Goal: Task Accomplishment & Management: Use online tool/utility

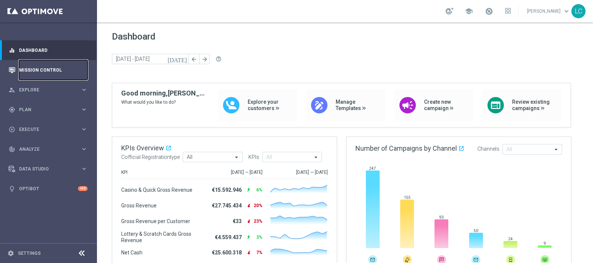
click at [46, 69] on link "Mission Control" at bounding box center [53, 70] width 69 height 20
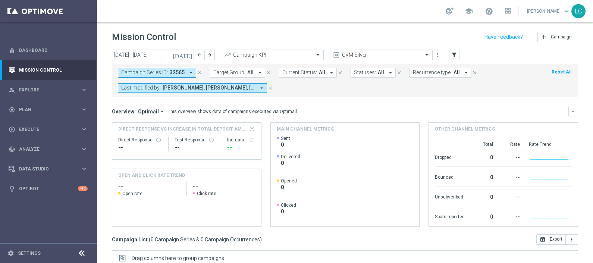
click at [233, 88] on span "Andrea Pierno, Francesca Mascarucci, Lorenzo Carlevale, Marco Cesco, Martina Tr…" at bounding box center [209, 88] width 93 height 6
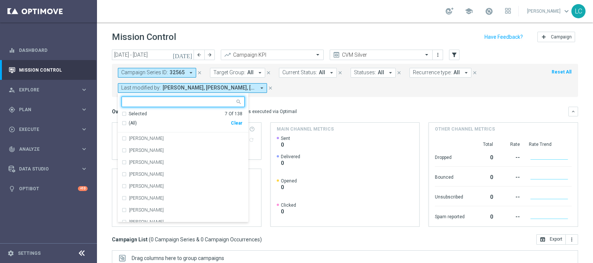
click at [244, 88] on span "Andrea Pierno, Francesca Mascarucci, Lorenzo Carlevale, Marco Cesco, Martina Tr…" at bounding box center [209, 88] width 93 height 6
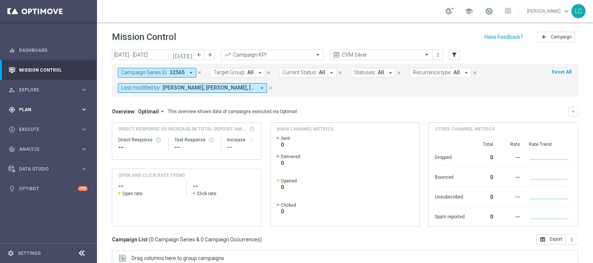
click at [31, 109] on span "Plan" at bounding box center [50, 109] width 62 height 4
click at [34, 145] on span "Templates" at bounding box center [46, 147] width 53 height 4
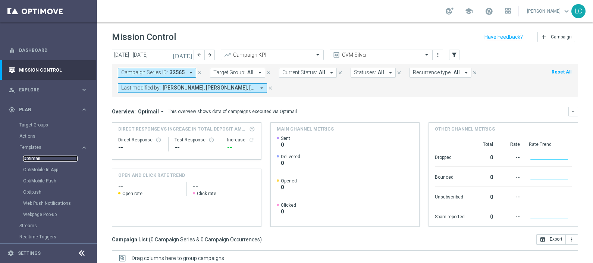
click at [35, 157] on link "Optimail" at bounding box center [50, 159] width 54 height 6
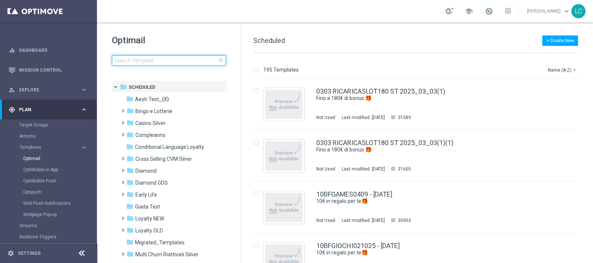
click at [156, 63] on input at bounding box center [169, 60] width 114 height 10
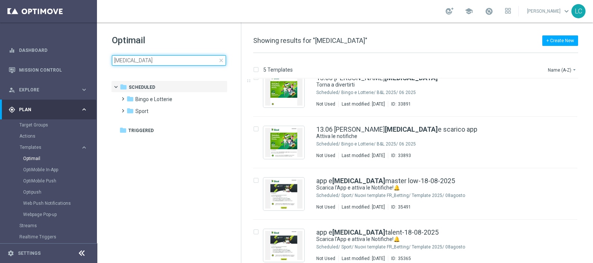
scroll to position [73, 0]
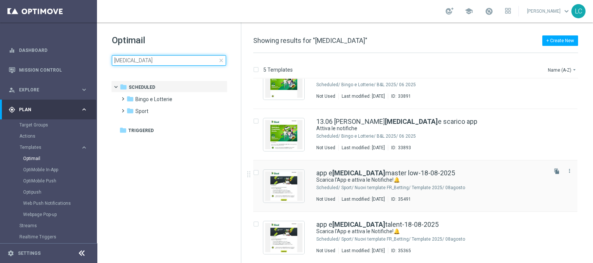
type input "consensi"
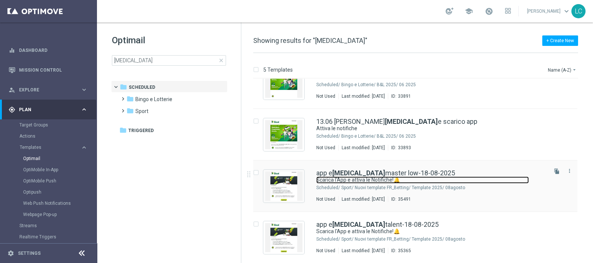
click at [352, 179] on link "Scarica l'App e attiva le Notifiche!🔔" at bounding box center [422, 179] width 213 height 7
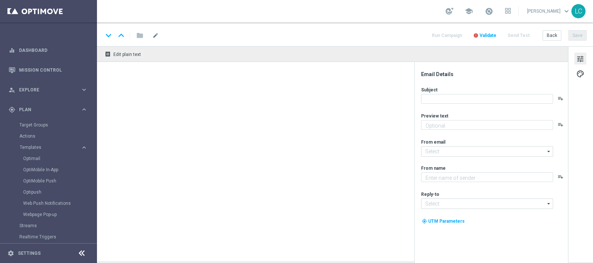
type textarea "5€ di bonus per te🎁"
type input "newsletter@comunicazioni.sisal.it"
type textarea "Sisal"
type input "info@sisal.it"
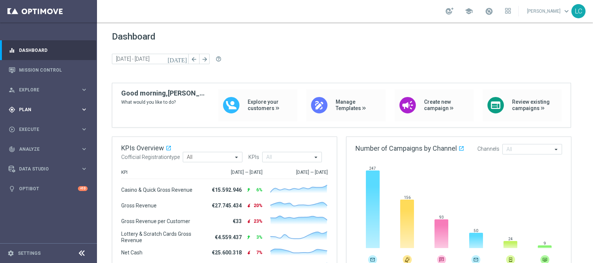
click at [41, 108] on span "Plan" at bounding box center [50, 109] width 62 height 4
click at [28, 146] on span "Templates" at bounding box center [46, 147] width 53 height 4
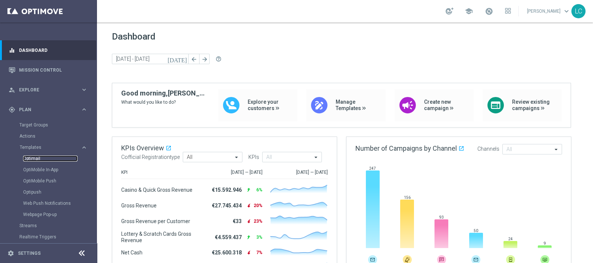
click at [34, 157] on link "Optimail" at bounding box center [50, 159] width 54 height 6
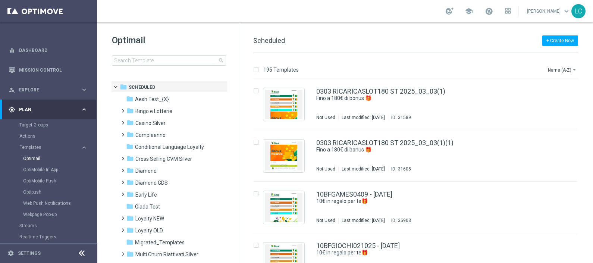
click at [204, 25] on div "Optimail search folder 1 Folder folder Scheduled more_vert folder Aesh Test_{X}…" at bounding box center [169, 68] width 144 height 93
click at [169, 63] on input at bounding box center [169, 60] width 114 height 10
click at [153, 58] on input at bounding box center [169, 60] width 114 height 10
click at [151, 58] on input at bounding box center [169, 60] width 114 height 10
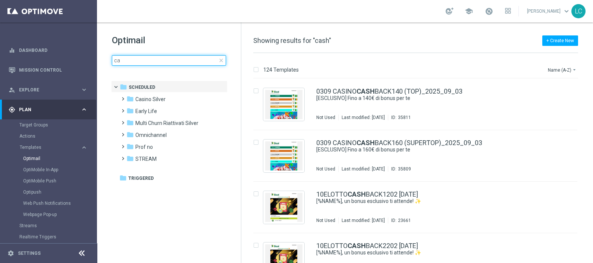
type input "c"
